Goal: Task Accomplishment & Management: Use online tool/utility

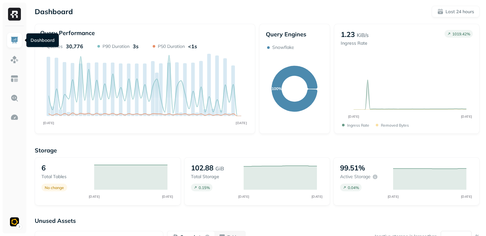
click at [15, 42] on img at bounding box center [14, 40] width 8 height 8
click at [18, 12] on img at bounding box center [14, 14] width 13 height 13
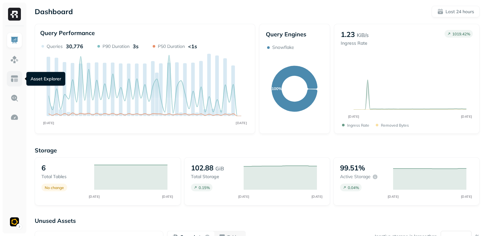
click at [17, 83] on link at bounding box center [14, 78] width 15 height 15
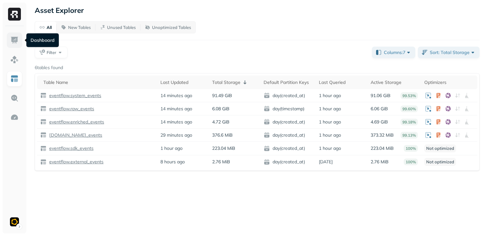
click at [17, 41] on img at bounding box center [14, 40] width 8 height 8
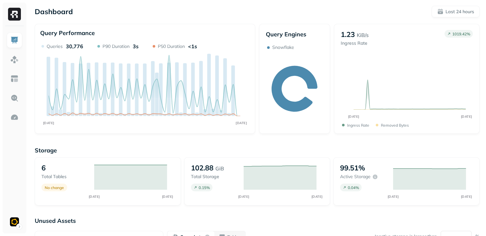
click at [18, 17] on img at bounding box center [14, 14] width 13 height 13
click at [20, 45] on link at bounding box center [14, 39] width 15 height 15
click at [20, 42] on link at bounding box center [14, 39] width 15 height 15
click at [16, 59] on img at bounding box center [14, 59] width 8 height 8
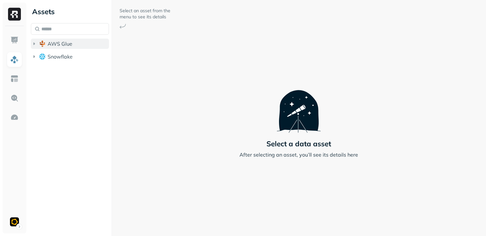
click at [33, 44] on icon "button" at bounding box center [34, 44] width 6 height 6
click at [41, 56] on icon "button" at bounding box center [41, 56] width 2 height 3
click at [49, 69] on icon "button" at bounding box center [47, 68] width 6 height 6
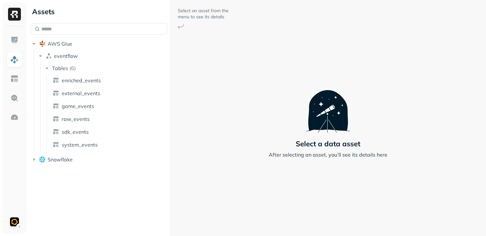
click at [171, 120] on div "Assets AWS Glue eventflow Tables ( 6 ) enriched_events external_events game_eve…" at bounding box center [257, 118] width 458 height 236
click at [93, 82] on span "enriched_events" at bounding box center [81, 80] width 39 height 6
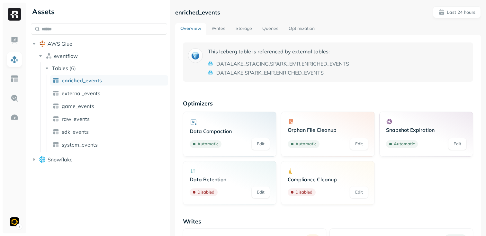
click at [221, 30] on link "Writes" at bounding box center [218, 29] width 24 height 12
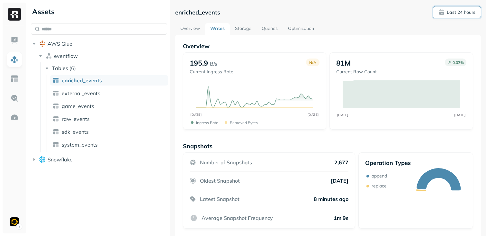
click at [466, 14] on p "Last 24 hours" at bounding box center [461, 12] width 29 height 6
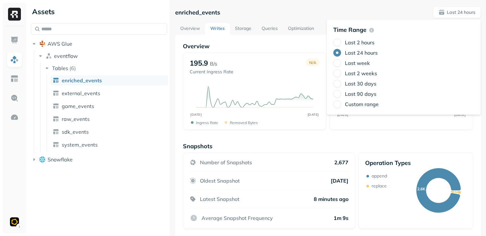
click at [302, 136] on div "Overview 195.9 B/s Current Ingress Rate N/A OCT [DATE] Ingress Rate Removed byt…" at bounding box center [328, 144] width 290 height 205
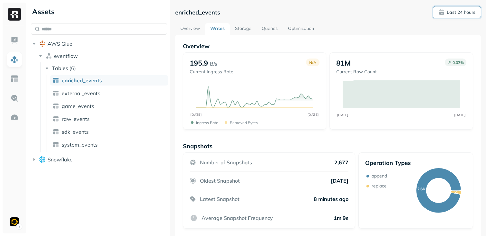
click at [471, 13] on p "Last 24 hours" at bounding box center [461, 12] width 29 height 6
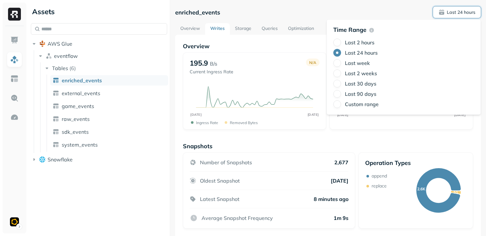
click at [361, 64] on label "Last week" at bounding box center [357, 63] width 25 height 6
click at [341, 64] on button "Last week" at bounding box center [337, 63] width 8 height 8
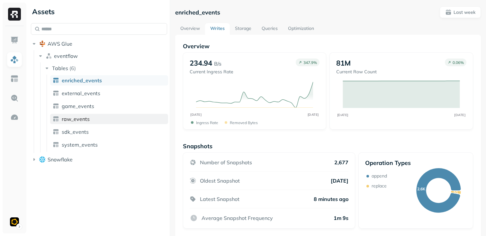
click at [75, 122] on span "raw_events" at bounding box center [76, 119] width 28 height 6
click at [185, 31] on link "Overview" at bounding box center [190, 29] width 30 height 12
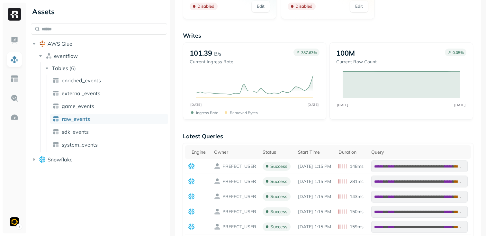
scroll to position [183, 0]
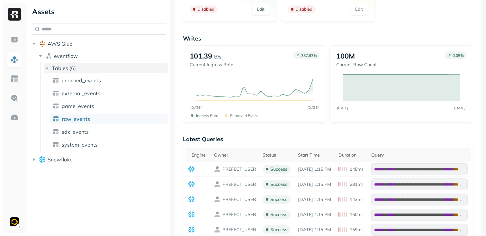
click at [48, 69] on icon "button" at bounding box center [47, 68] width 6 height 6
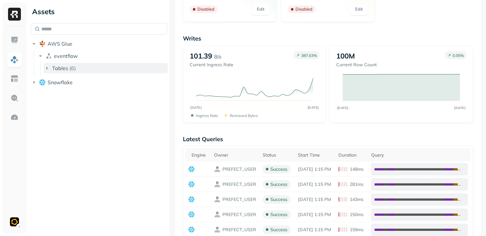
click at [48, 69] on icon "button" at bounding box center [47, 68] width 6 height 6
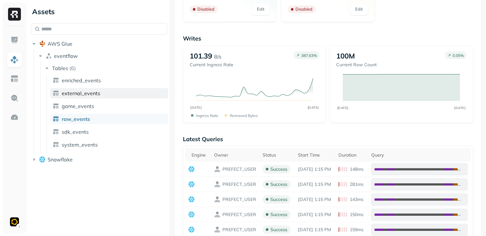
click at [83, 94] on span "external_events" at bounding box center [81, 93] width 39 height 6
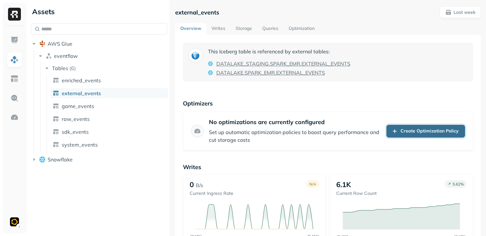
click at [417, 134] on link "Create Optimization Policy" at bounding box center [426, 131] width 79 height 13
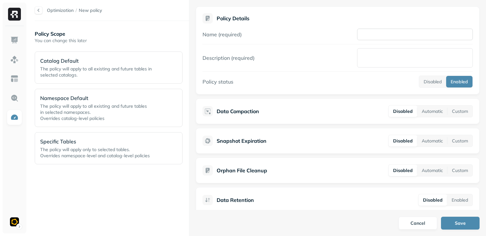
click at [375, 35] on input "Name (required)" at bounding box center [415, 35] width 116 height 12
click at [41, 12] on div at bounding box center [39, 10] width 8 height 8
